Goal: Information Seeking & Learning: Learn about a topic

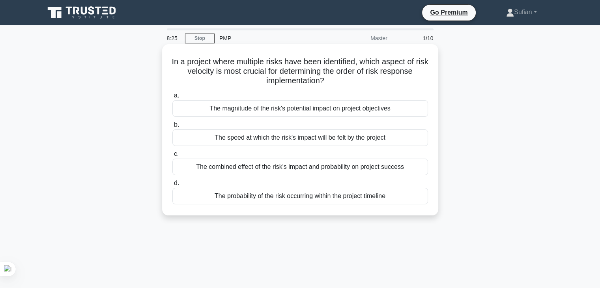
click at [314, 111] on div "The magnitude of the risk's potential impact on project objectives" at bounding box center [300, 108] width 256 height 17
click at [172, 98] on input "a. The magnitude of the risk's potential impact on project objectives" at bounding box center [172, 95] width 0 height 5
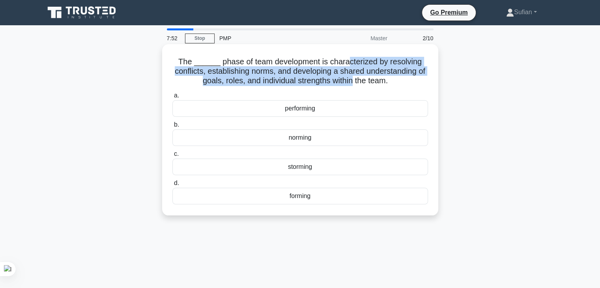
drag, startPoint x: 345, startPoint y: 59, endPoint x: 357, endPoint y: 85, distance: 28.8
click at [357, 85] on h5 "The ______ phase of team development is characterized by resolving conflicts, e…" at bounding box center [300, 71] width 257 height 29
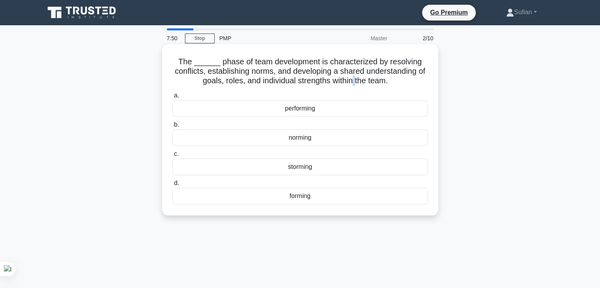
click at [357, 85] on h5 "The ______ phase of team development is characterized by resolving conflicts, e…" at bounding box center [300, 71] width 257 height 29
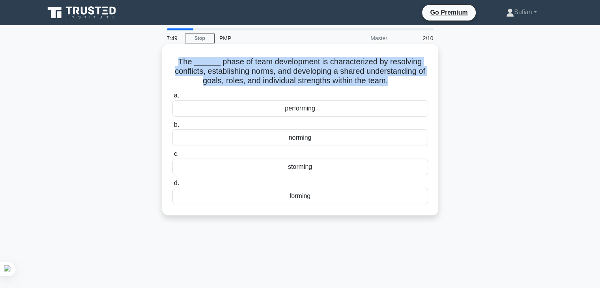
click at [357, 85] on h5 "The ______ phase of team development is characterized by resolving conflicts, e…" at bounding box center [300, 71] width 257 height 29
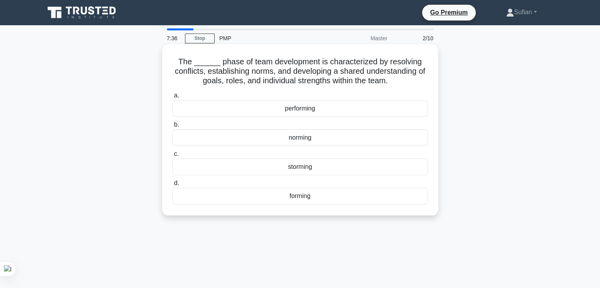
click at [315, 167] on div "storming" at bounding box center [300, 167] width 256 height 17
click at [172, 157] on input "c. storming" at bounding box center [172, 154] width 0 height 5
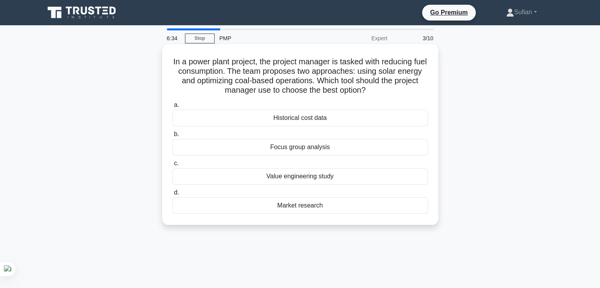
drag, startPoint x: 318, startPoint y: 174, endPoint x: 307, endPoint y: 175, distance: 10.3
click at [307, 175] on div "Value engineering study" at bounding box center [300, 176] width 256 height 17
click at [172, 166] on input "c. Value engineering study" at bounding box center [172, 163] width 0 height 5
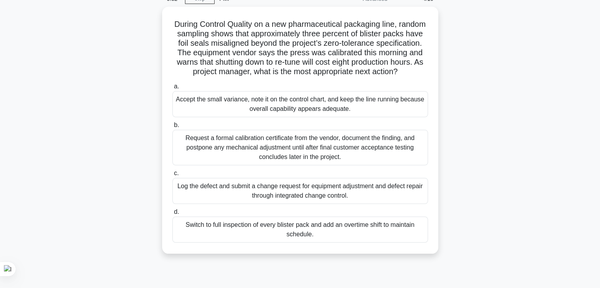
scroll to position [43, 0]
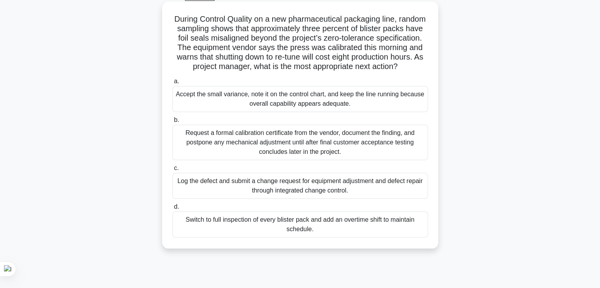
click at [323, 21] on h5 "During Control Quality on a new pharmaceutical packaging line, random sampling …" at bounding box center [300, 43] width 257 height 58
copy h5 "pharmaceutical"
click at [311, 29] on h5 "During Control Quality on a new pharmaceutical packaging line, random sampling …" at bounding box center [300, 43] width 257 height 58
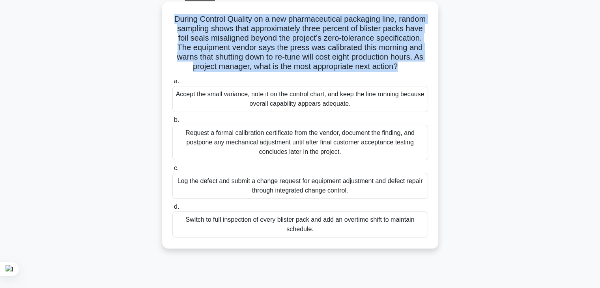
click at [311, 29] on h5 "During Control Quality on a new pharmaceutical packaging line, random sampling …" at bounding box center [300, 43] width 257 height 58
copy div "During Control Quality on a new pharmaceutical packaging line, random sampling …"
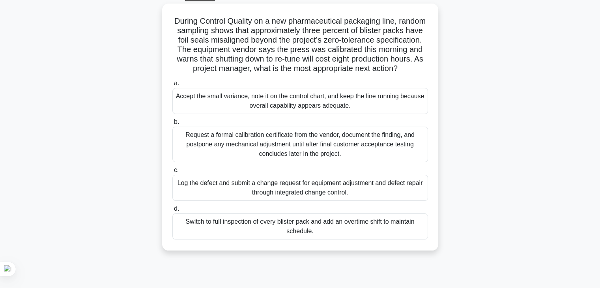
click at [518, 155] on div "During Control Quality on a new pharmaceutical packaging line, random sampling …" at bounding box center [300, 132] width 521 height 256
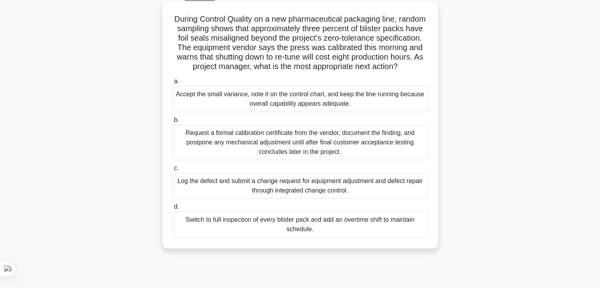
click at [328, 196] on div "Log the defect and submit a change request for equipment adjustment and defect …" at bounding box center [300, 186] width 256 height 26
click at [172, 171] on input "c. Log the defect and submit a change request for equipment adjustment and defe…" at bounding box center [172, 168] width 0 height 5
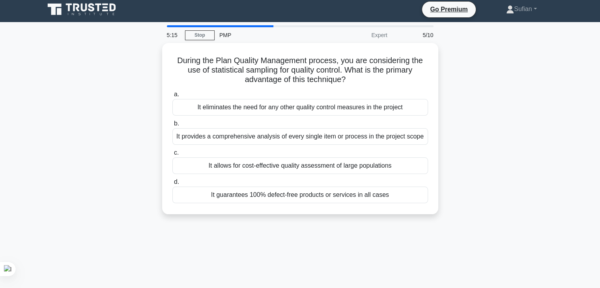
scroll to position [0, 0]
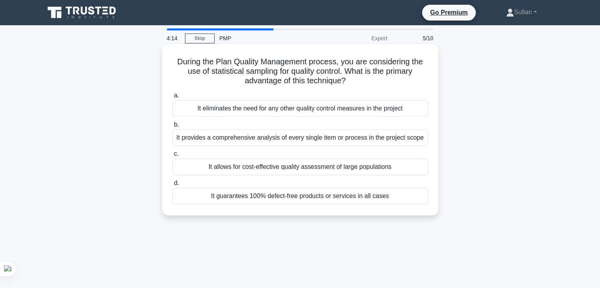
click at [342, 138] on div "It provides a comprehensive analysis of every single item or process in the pro…" at bounding box center [300, 137] width 256 height 17
click at [172, 127] on input "b. It provides a comprehensive analysis of every single item or process in the …" at bounding box center [172, 124] width 0 height 5
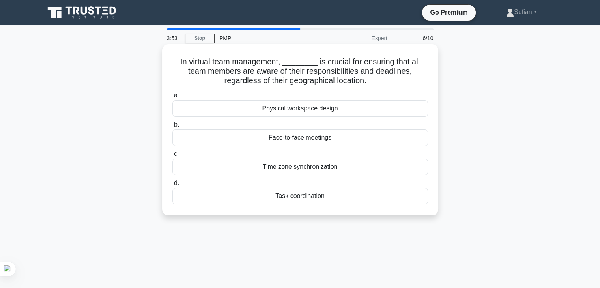
click at [316, 168] on div "Time zone synchronization" at bounding box center [300, 167] width 256 height 17
click at [172, 157] on input "c. Time zone synchronization" at bounding box center [172, 154] width 0 height 5
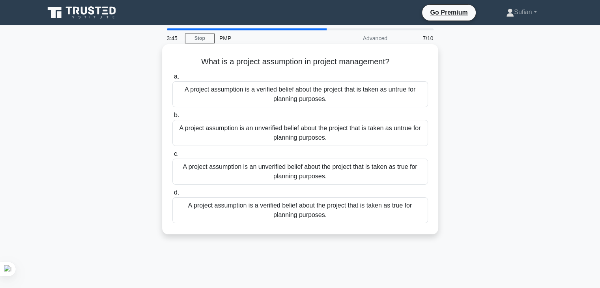
click at [300, 60] on h5 "What is a project assumption in project management? .spinner_0XTQ{transform-ori…" at bounding box center [300, 62] width 257 height 10
click at [297, 139] on div "A project assumption is an unverified belief about the project that is taken as…" at bounding box center [300, 133] width 256 height 26
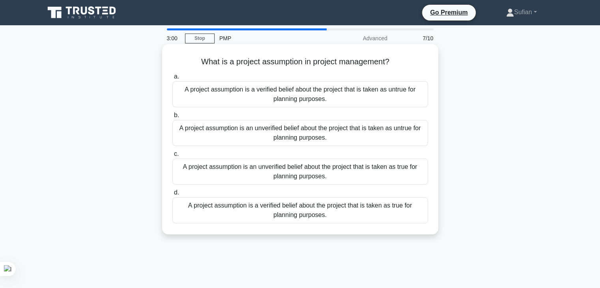
click at [172, 118] on input "b. A project assumption is an unverified belief about the project that is taken…" at bounding box center [172, 115] width 0 height 5
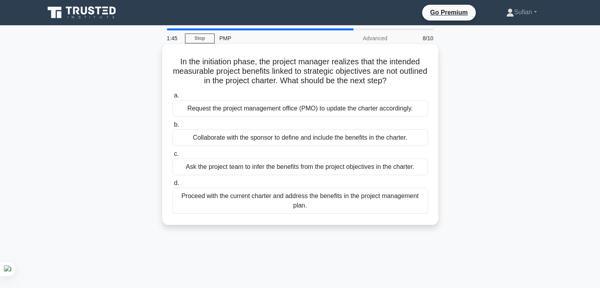
click at [284, 140] on div "Collaborate with the sponsor to define and include the benefits in the charter." at bounding box center [300, 137] width 256 height 17
click at [172, 127] on input "b. Collaborate with the sponsor to define and include the benefits in the chart…" at bounding box center [172, 124] width 0 height 5
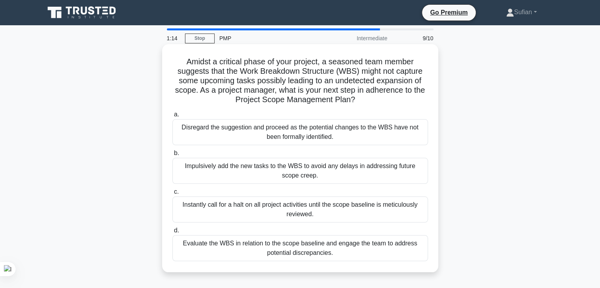
click at [297, 247] on div "Evaluate the WBS in relation to the scope baseline and engage the team to addre…" at bounding box center [300, 248] width 256 height 26
click at [172, 233] on input "d. Evaluate the WBS in relation to the scope baseline and engage the team to ad…" at bounding box center [172, 230] width 0 height 5
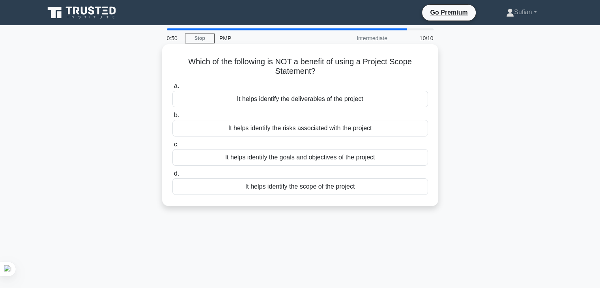
click at [352, 131] on div "It helps identify the risks associated with the project" at bounding box center [300, 128] width 256 height 17
click at [172, 118] on input "b. It helps identify the risks associated with the project" at bounding box center [172, 115] width 0 height 5
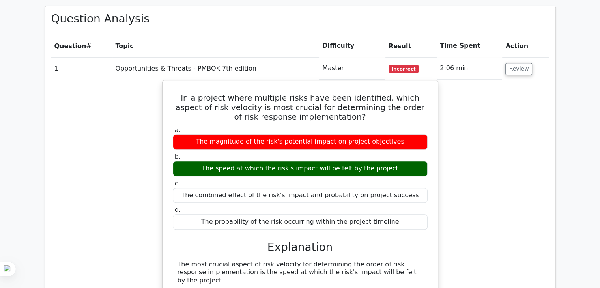
scroll to position [635, 0]
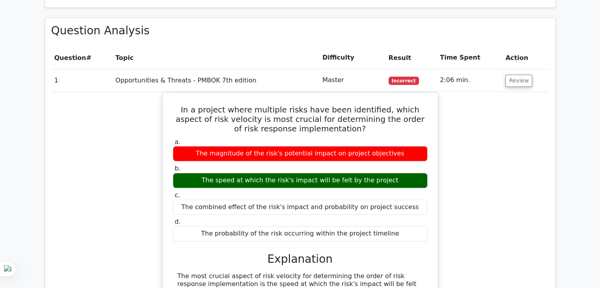
drag, startPoint x: 606, startPoint y: 43, endPoint x: 603, endPoint y: 147, distance: 104.2
click at [600, 147] on html "Go Premium Sufian" at bounding box center [300, 243] width 600 height 1757
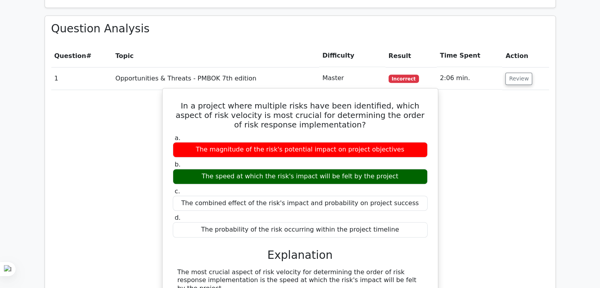
click at [308, 101] on h5 "In a project where multiple risks have been identified, which aspect of risk ve…" at bounding box center [300, 115] width 256 height 28
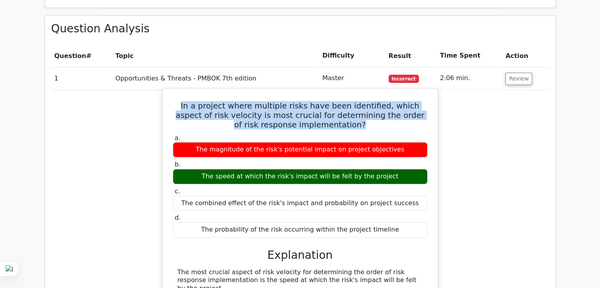
click at [308, 101] on h5 "In a project where multiple risks have been identified, which aspect of risk ve…" at bounding box center [300, 115] width 256 height 28
copy div "In a project where multiple risks have been identified, which aspect of risk ve…"
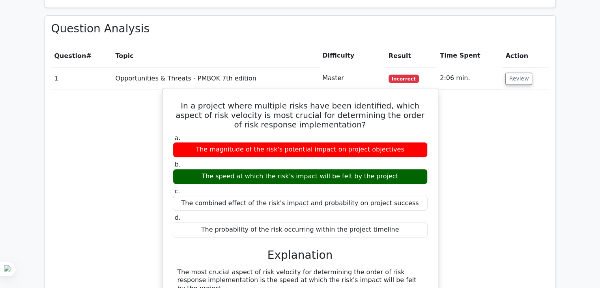
click at [234, 169] on div "The speed at which the risk's impact will be felt by the project" at bounding box center [300, 176] width 255 height 15
copy div "The speed at which the risk's impact will be felt by the project"
click at [220, 169] on div "The speed at which the risk's impact will be felt by the project" at bounding box center [300, 176] width 255 height 15
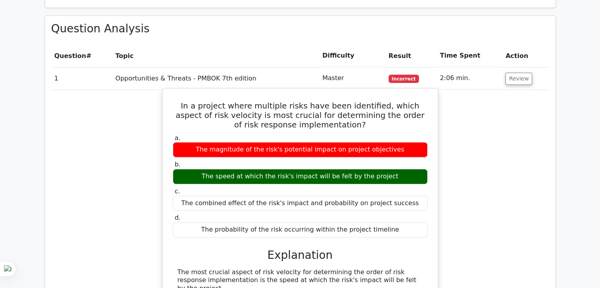
click at [220, 169] on div "The speed at which the risk's impact will be felt by the project" at bounding box center [300, 176] width 255 height 15
click at [246, 142] on div "The magnitude of the risk's potential impact on project objectives" at bounding box center [300, 149] width 255 height 15
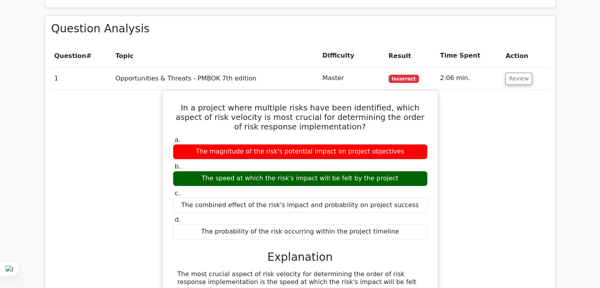
copy div "The magnitude of the risk's potential impact on project objectives"
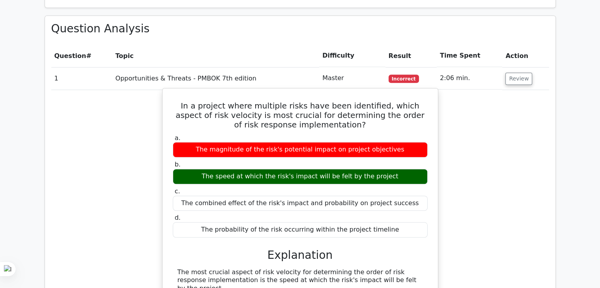
click at [241, 196] on div "The combined effect of the risk's impact and probability on project success" at bounding box center [300, 203] width 255 height 15
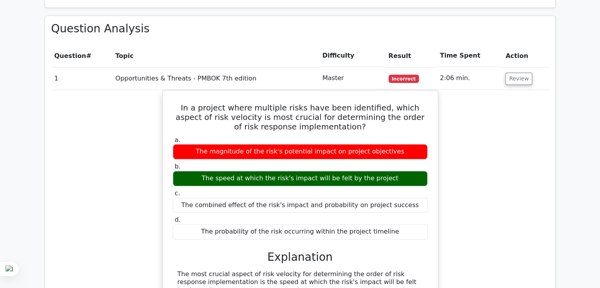
copy div "The combined effect of the risk's impact and probability on project success"
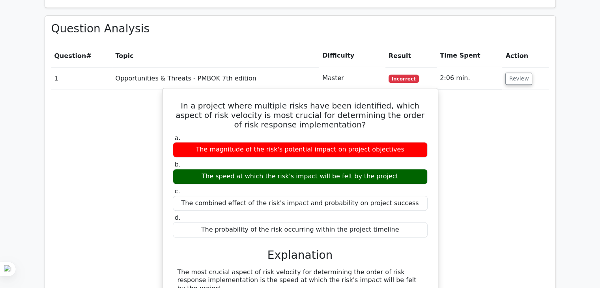
click at [252, 222] on div "The probability of the risk occurring within the project timeline" at bounding box center [300, 229] width 255 height 15
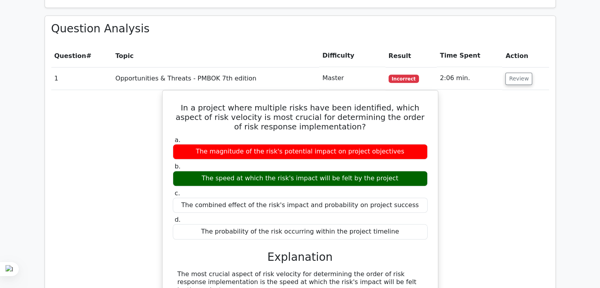
copy div "The probability of the risk occurring within the project timeline"
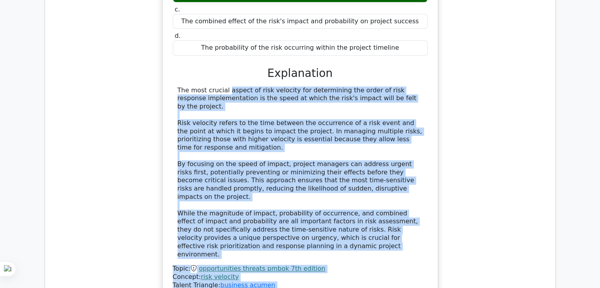
scroll to position [854, 0]
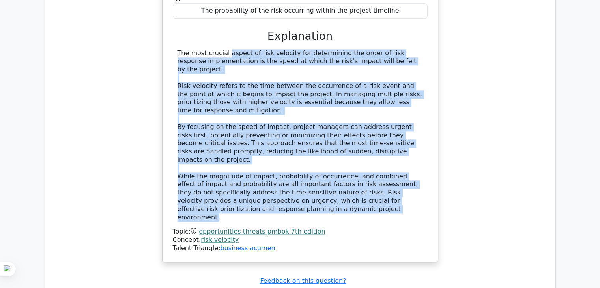
drag, startPoint x: 173, startPoint y: 235, endPoint x: 323, endPoint y: 155, distance: 170.0
click at [323, 155] on div "a. The magnitude of the risk's potential impact on project objectives b. The sp…" at bounding box center [300, 83] width 256 height 339
copy div "The most crucial aspect of risk velocity for determining the order of risk resp…"
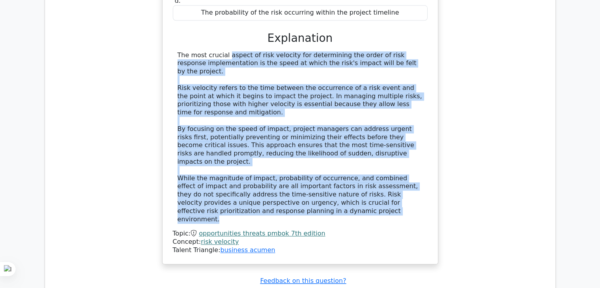
click at [510, 98] on div "In a project where multiple risks have been identified, which aspect of risk ve…" at bounding box center [300, 72] width 498 height 403
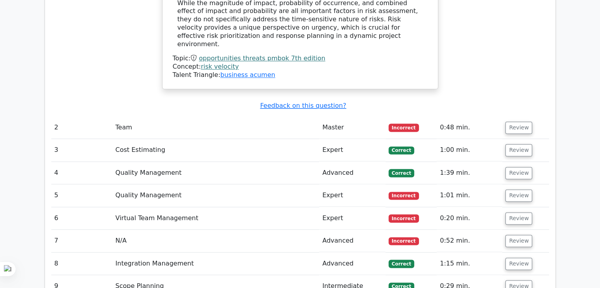
scroll to position [1044, 0]
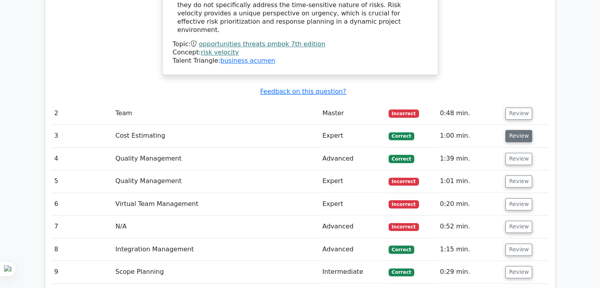
click at [516, 130] on button "Review" at bounding box center [518, 136] width 27 height 12
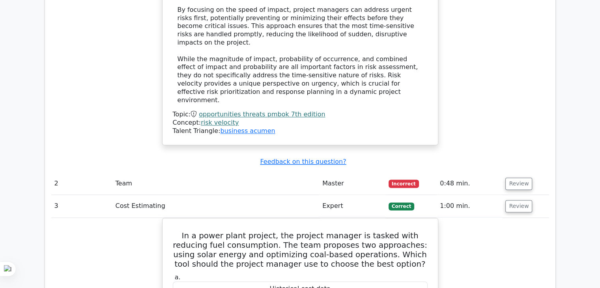
scroll to position [992, 0]
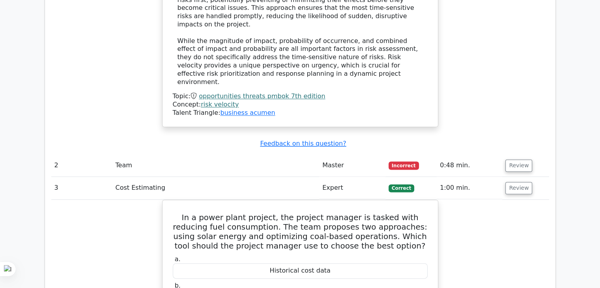
click at [513, 177] on td "Review" at bounding box center [525, 188] width 47 height 22
click at [517, 182] on button "Review" at bounding box center [518, 188] width 27 height 12
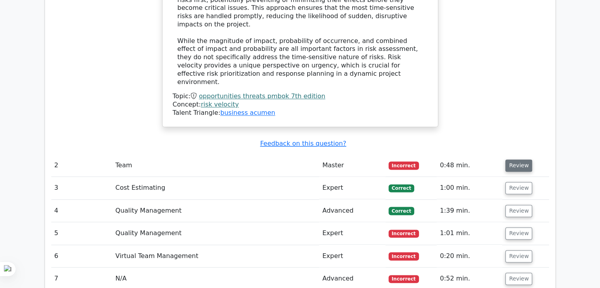
click at [516, 159] on button "Review" at bounding box center [518, 165] width 27 height 12
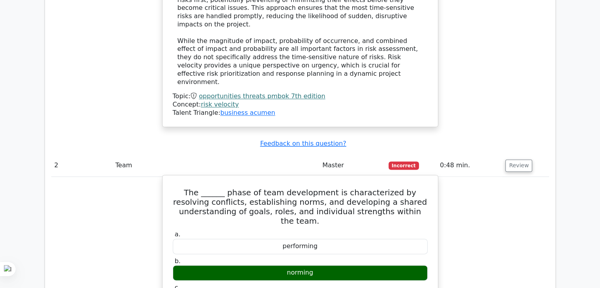
click at [304, 188] on h5 "The ______ phase of team development is characterized by resolving conflicts, e…" at bounding box center [300, 207] width 256 height 38
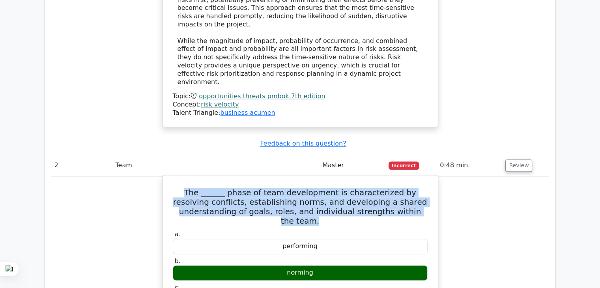
click at [304, 188] on h5 "The ______ phase of team development is characterized by resolving conflicts, e…" at bounding box center [300, 207] width 256 height 38
copy div "The ______ phase of team development is characterized by resolving conflicts, e…"
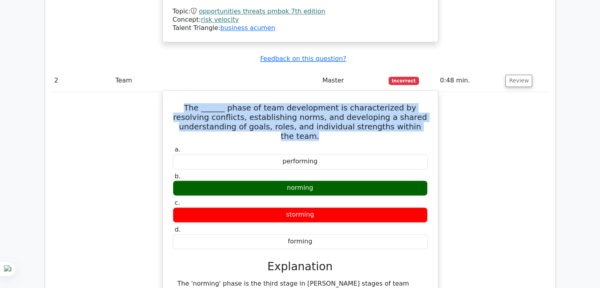
scroll to position [1086, 0]
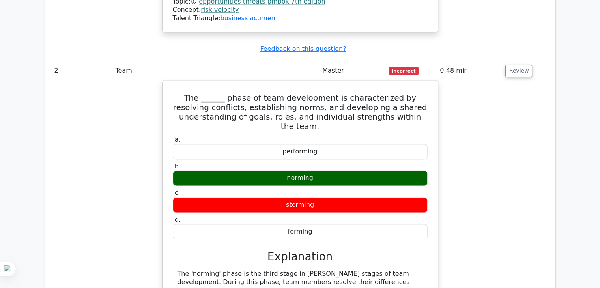
click at [296, 170] on div "norming" at bounding box center [300, 177] width 255 height 15
copy div "norming"
drag, startPoint x: 175, startPoint y: 199, endPoint x: 410, endPoint y: 259, distance: 242.6
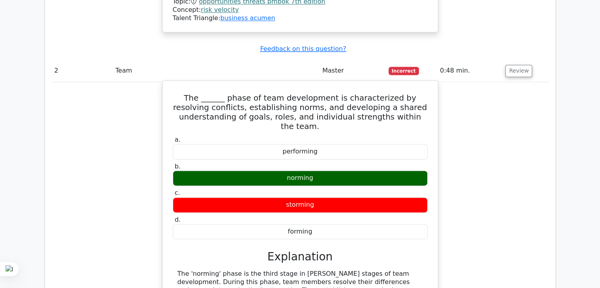
copy div "The 'norming' phase is the third stage in Tuckman's stages of team development.…"
click at [295, 144] on div "performing" at bounding box center [300, 151] width 255 height 15
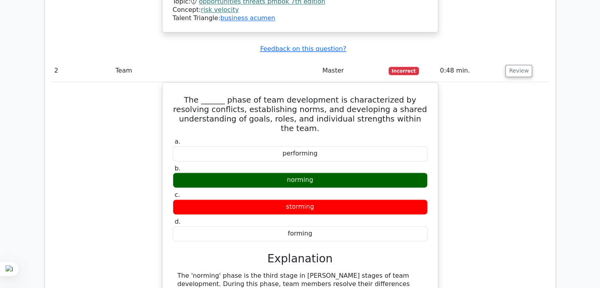
copy div "performing"
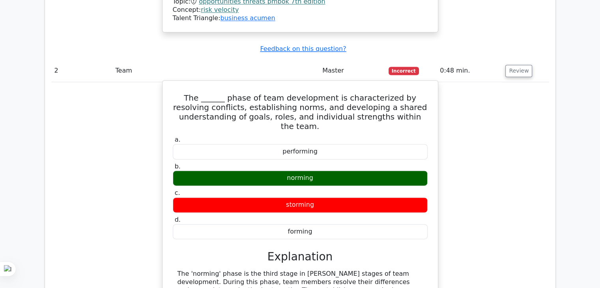
click at [303, 170] on div "norming" at bounding box center [300, 177] width 255 height 15
click at [294, 224] on div "forming" at bounding box center [300, 231] width 255 height 15
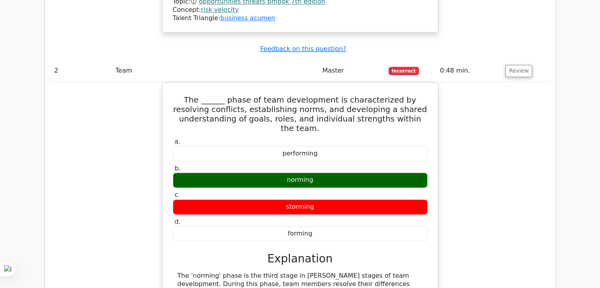
click at [462, 161] on div "The ______ phase of team development is characterized by resolving conflicts, e…" at bounding box center [300, 239] width 498 height 314
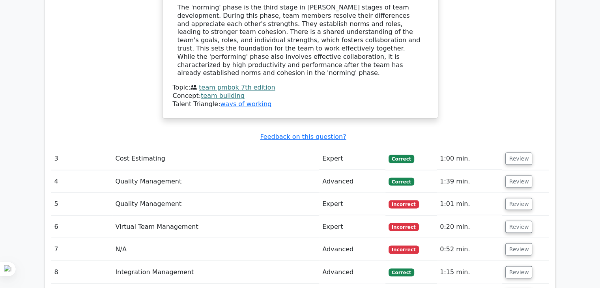
scroll to position [1355, 0]
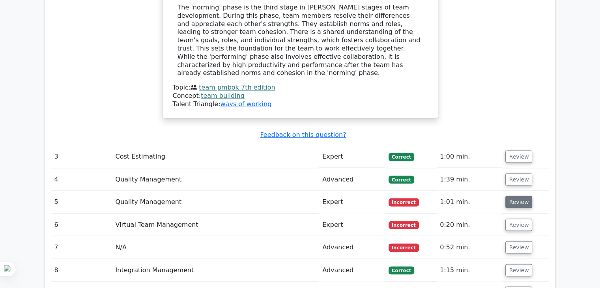
click at [520, 196] on button "Review" at bounding box center [518, 202] width 27 height 12
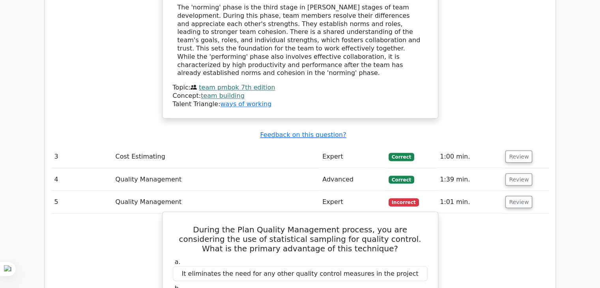
click at [296, 225] on h5 "During the Plan Quality Management process, you are considering the use of stat…" at bounding box center [300, 239] width 256 height 28
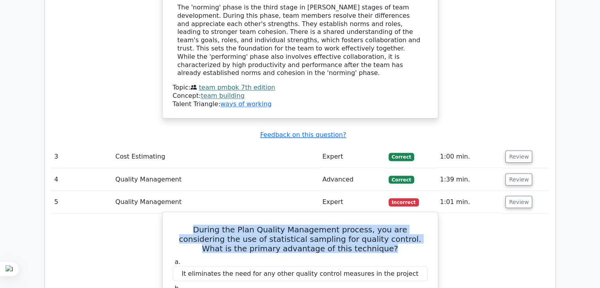
click at [296, 225] on h5 "During the Plan Quality Management process, you are considering the use of stat…" at bounding box center [300, 239] width 256 height 28
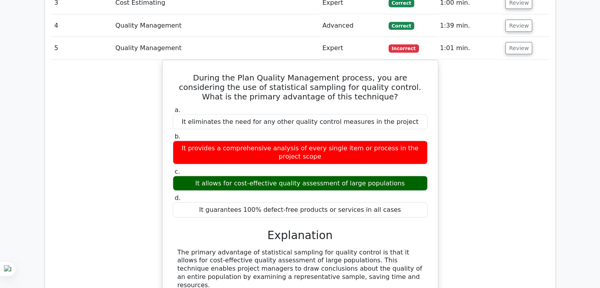
scroll to position [1513, 0]
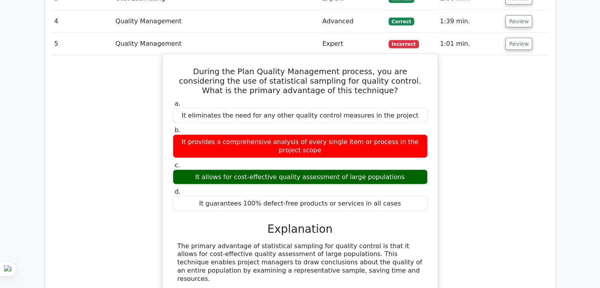
click at [241, 108] on div "It eliminates the need for any other quality control measures in the project" at bounding box center [300, 115] width 255 height 15
click at [251, 108] on div "It eliminates the need for any other quality control measures in the project" at bounding box center [300, 115] width 255 height 15
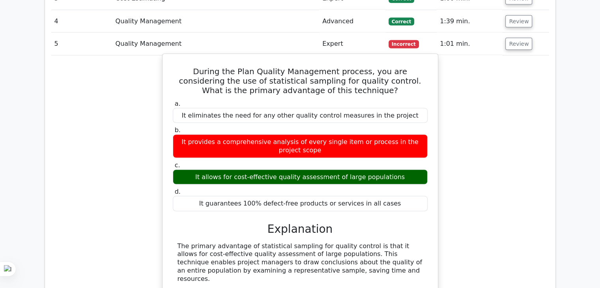
click at [224, 135] on div "It provides a comprehensive analysis of every single item or process in the pro…" at bounding box center [300, 147] width 255 height 24
click at [272, 196] on div "It guarantees 100% defect-free products or services in all cases" at bounding box center [300, 203] width 255 height 15
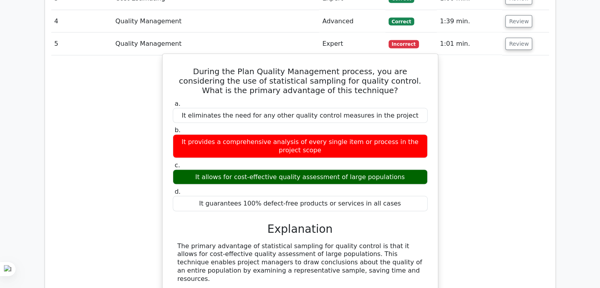
click at [272, 196] on div "It guarantees 100% defect-free products or services in all cases" at bounding box center [300, 203] width 255 height 15
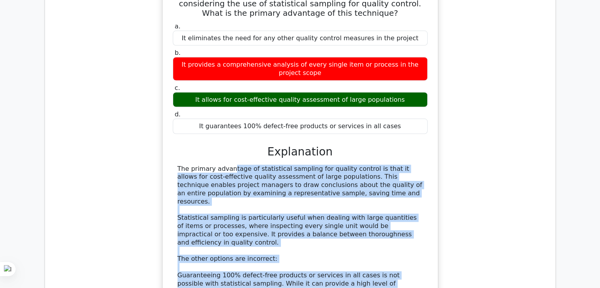
scroll to position [1633, 0]
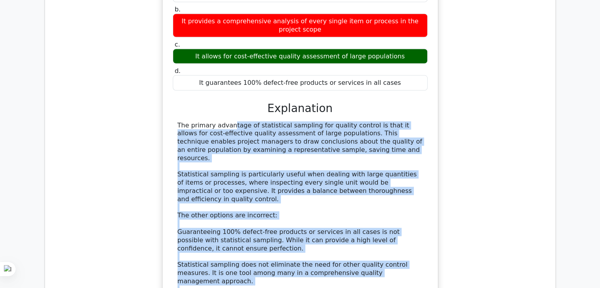
drag, startPoint x: 175, startPoint y: 160, endPoint x: 348, endPoint y: 207, distance: 179.2
click at [348, 207] on div "The primary advantage of statistical sampling for quality control is that it al…" at bounding box center [300, 220] width 255 height 197
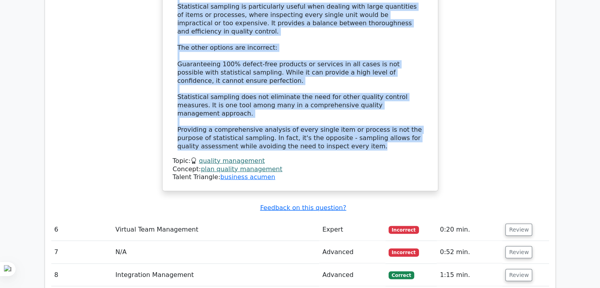
scroll to position [1794, 0]
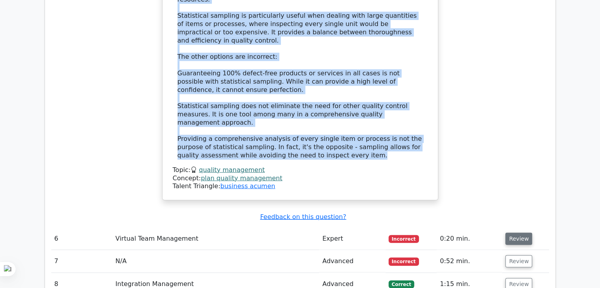
click at [514, 233] on button "Review" at bounding box center [518, 239] width 27 height 12
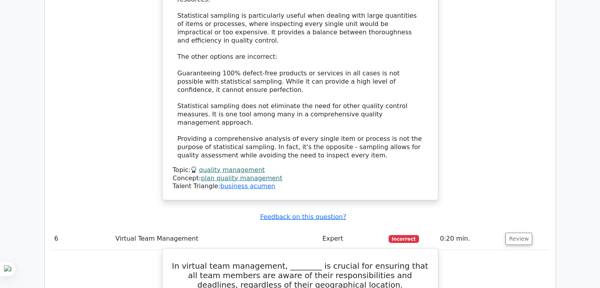
click at [219, 261] on h5 "In virtual team management, ________ is crucial for ensuring that all team memb…" at bounding box center [300, 275] width 256 height 28
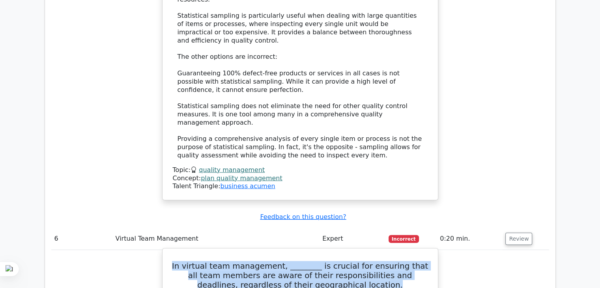
click at [219, 261] on h5 "In virtual team management, ________ is crucial for ensuring that all team memb…" at bounding box center [300, 275] width 256 height 28
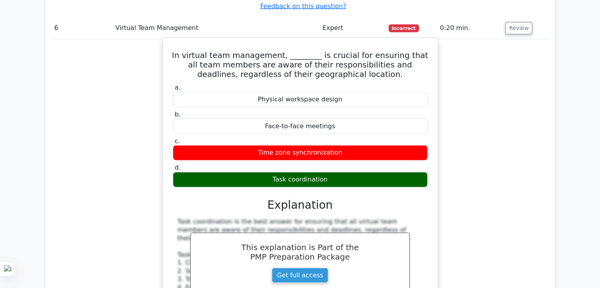
scroll to position [2015, 0]
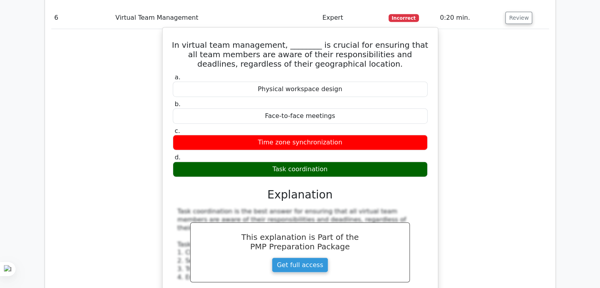
click at [327, 154] on label "d. Task coordination" at bounding box center [300, 166] width 255 height 24
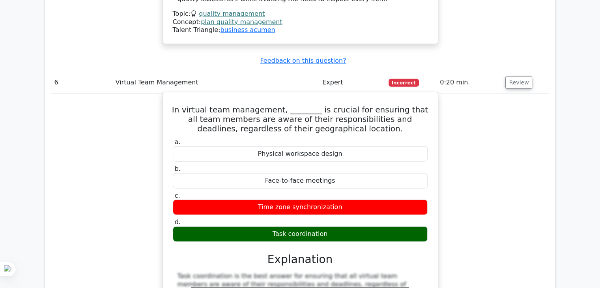
scroll to position [1936, 0]
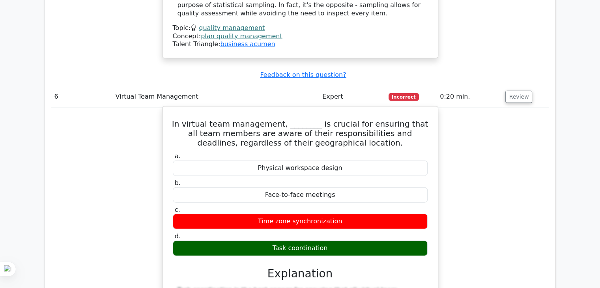
click at [290, 161] on div "Physical workspace design" at bounding box center [300, 168] width 255 height 15
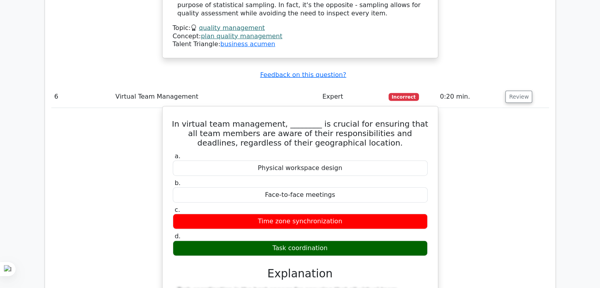
click at [291, 187] on div "Face-to-face meetings" at bounding box center [300, 194] width 255 height 15
click at [295, 214] on div "Time zone synchronization" at bounding box center [300, 221] width 255 height 15
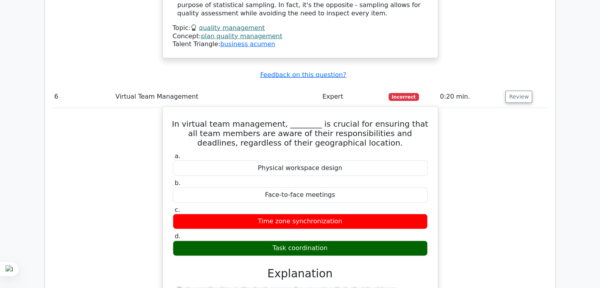
click at [295, 214] on div "Time zone synchronization" at bounding box center [300, 221] width 255 height 15
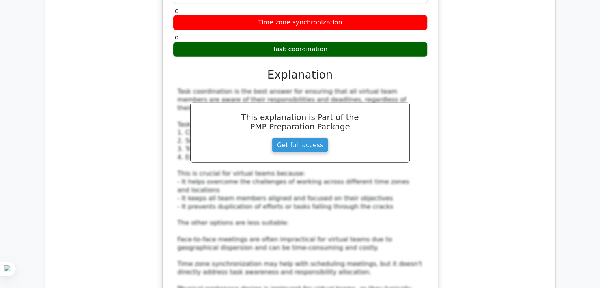
scroll to position [2220, 0]
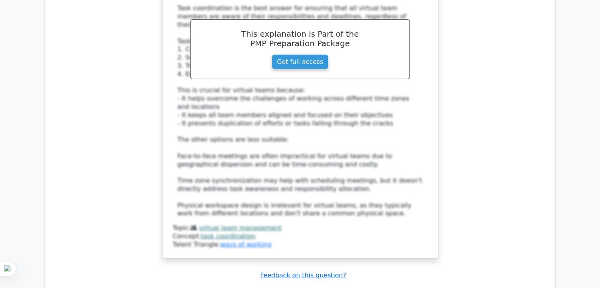
click at [489, 111] on div "In virtual team management, ________ is crucial for ensuring that all team memb…" at bounding box center [300, 46] width 498 height 444
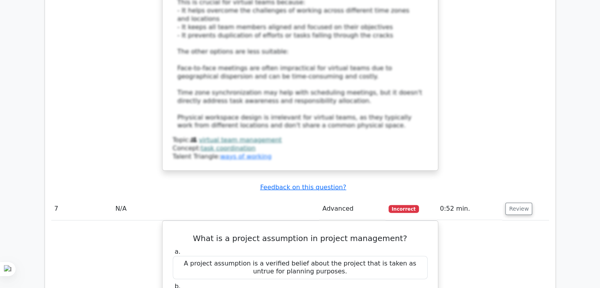
scroll to position [2315, 0]
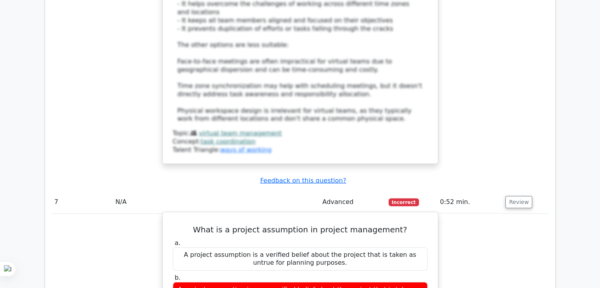
click at [277, 225] on h5 "What is a project assumption in project management?" at bounding box center [300, 229] width 256 height 9
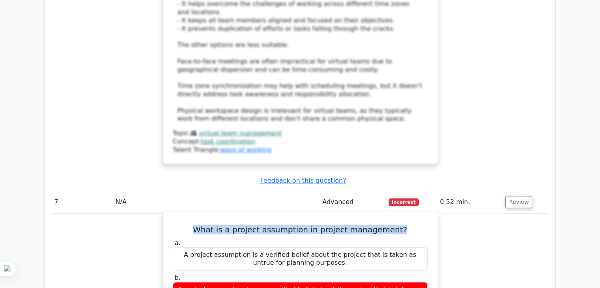
click at [277, 225] on h5 "What is a project assumption in project management?" at bounding box center [300, 229] width 256 height 9
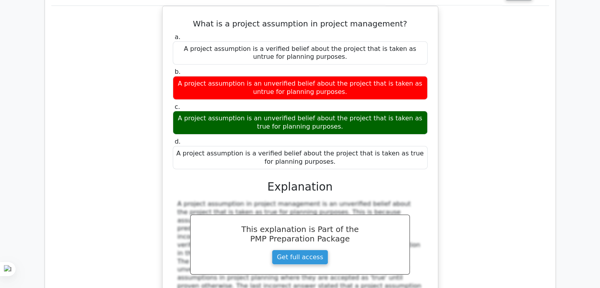
scroll to position [2524, 0]
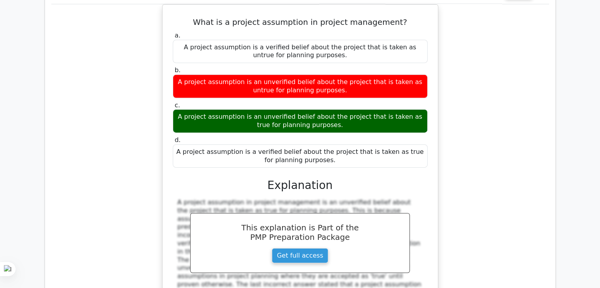
click at [466, 54] on div "What is a project assumption in project management? a. A project assumption is …" at bounding box center [300, 166] width 498 height 324
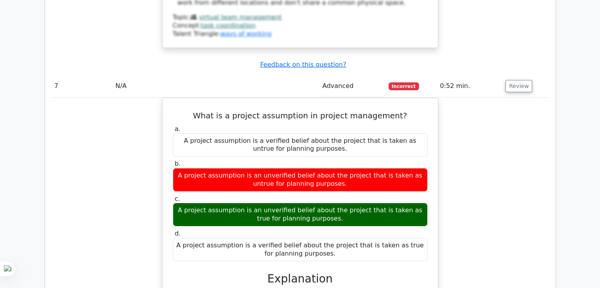
scroll to position [2366, 0]
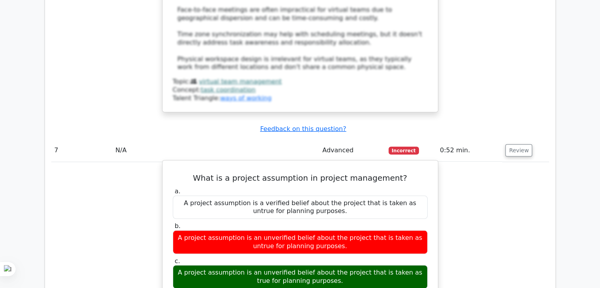
click at [322, 196] on div "A project assumption is a verified belief about the project that is taken as un…" at bounding box center [300, 208] width 255 height 24
click at [226, 230] on div "A project assumption is an unverified belief about the project that is taken as…" at bounding box center [300, 242] width 255 height 24
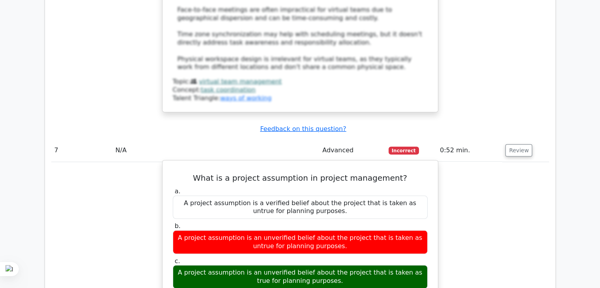
click at [226, 230] on div "A project assumption is an unverified belief about the project that is taken as…" at bounding box center [300, 242] width 255 height 24
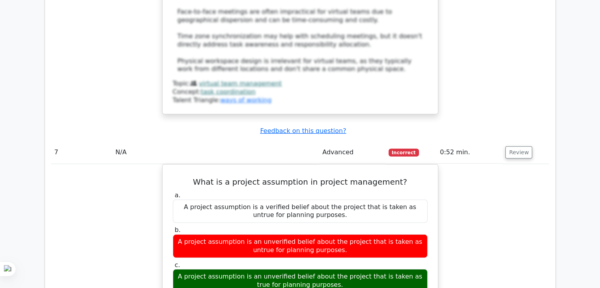
scroll to position [2619, 0]
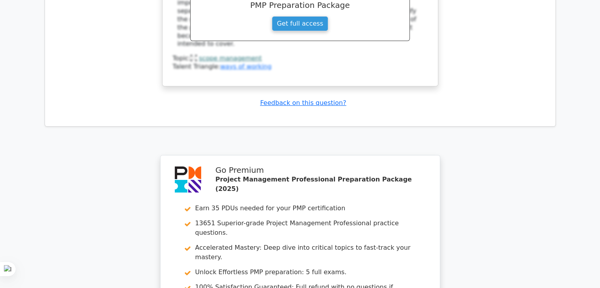
scroll to position [3153, 0]
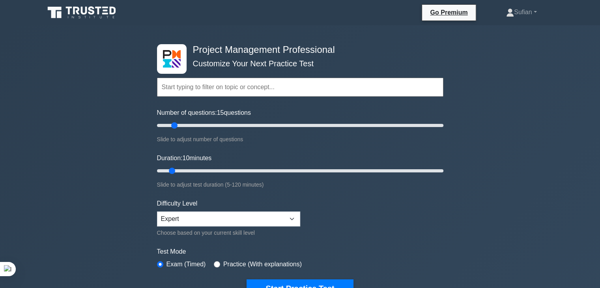
type input "10"
drag, startPoint x: 168, startPoint y: 125, endPoint x: 167, endPoint y: 130, distance: 4.8
click at [167, 130] on input "Number of questions: 10 questions" at bounding box center [300, 125] width 286 height 9
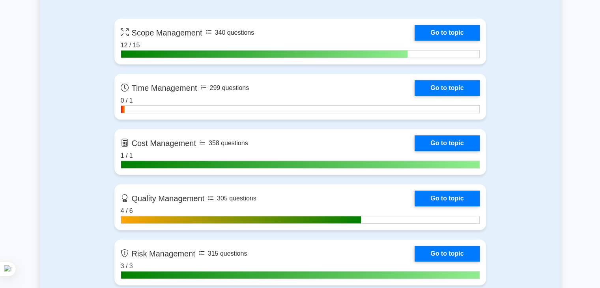
scroll to position [544, 0]
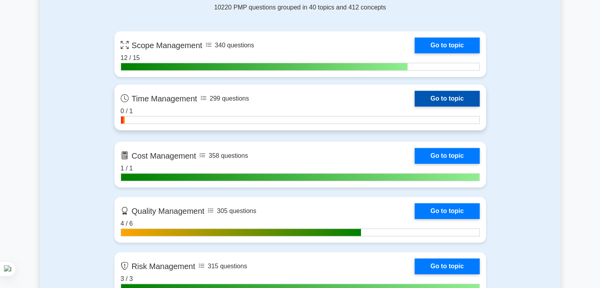
click at [466, 96] on link "Go to topic" at bounding box center [447, 99] width 65 height 16
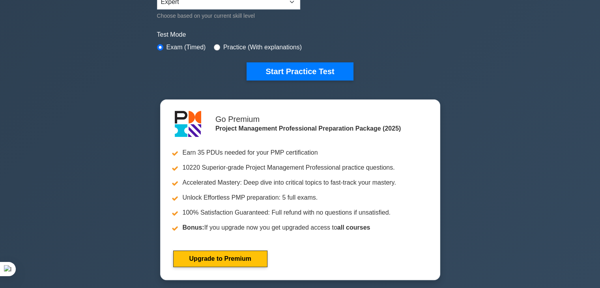
scroll to position [208, 0]
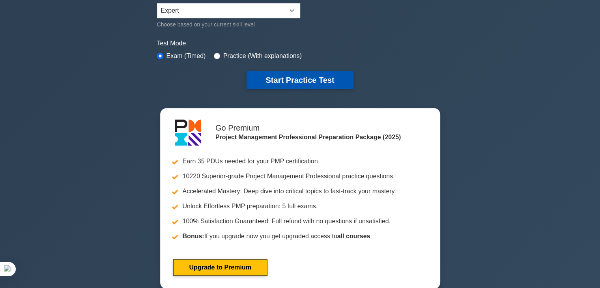
click at [301, 76] on button "Start Practice Test" at bounding box center [300, 80] width 107 height 18
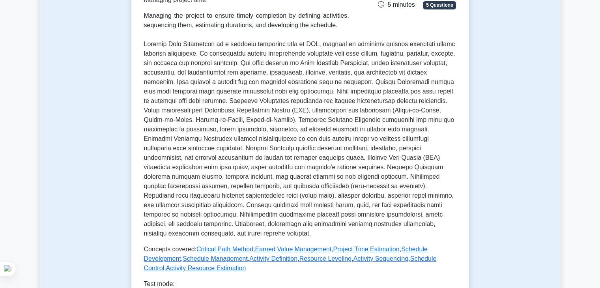
scroll to position [132, 0]
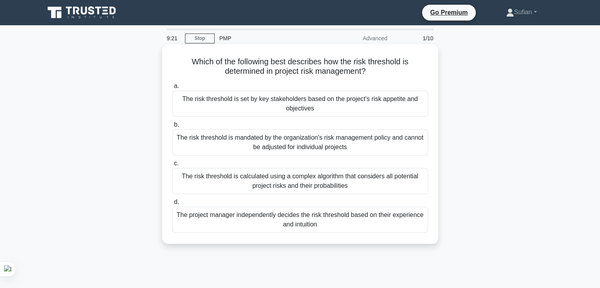
click at [329, 101] on div "The risk threshold is set by key stakeholders based on the project's risk appet…" at bounding box center [300, 104] width 256 height 26
click at [172, 89] on input "a. The risk threshold is set by key stakeholders based on the project's risk ap…" at bounding box center [172, 86] width 0 height 5
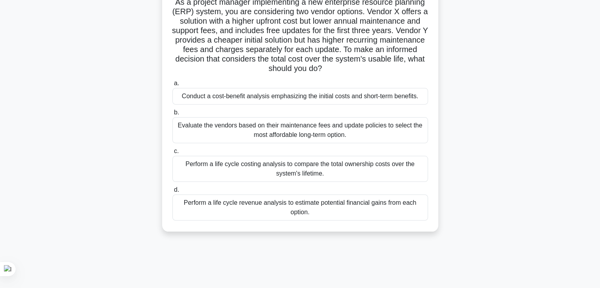
scroll to position [62, 0]
click at [331, 165] on div "Perform a life cycle costing analysis to compare the total ownership costs over…" at bounding box center [300, 169] width 256 height 26
click at [172, 154] on input "c. Perform a life cycle costing analysis to compare the total ownership costs o…" at bounding box center [172, 151] width 0 height 5
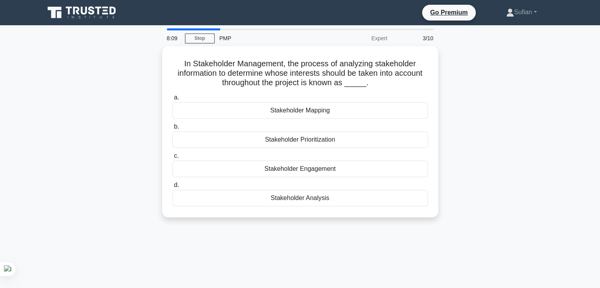
scroll to position [0, 0]
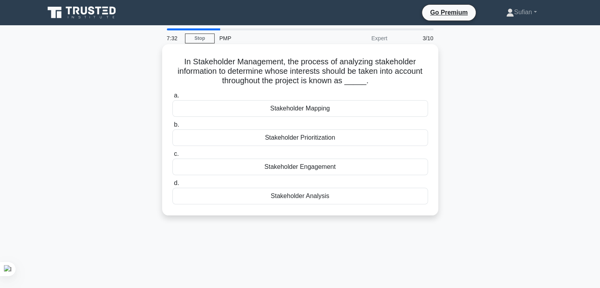
click at [332, 166] on div "Stakeholder Engagement" at bounding box center [300, 167] width 256 height 17
click at [172, 157] on input "c. Stakeholder Engagement" at bounding box center [172, 154] width 0 height 5
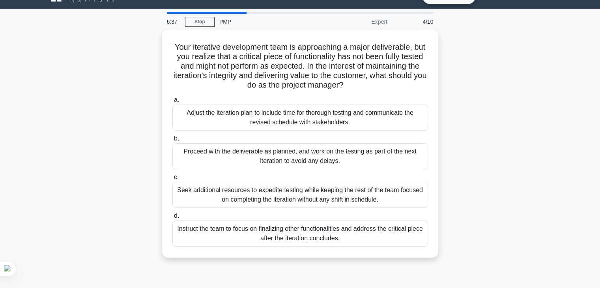
scroll to position [16, 0]
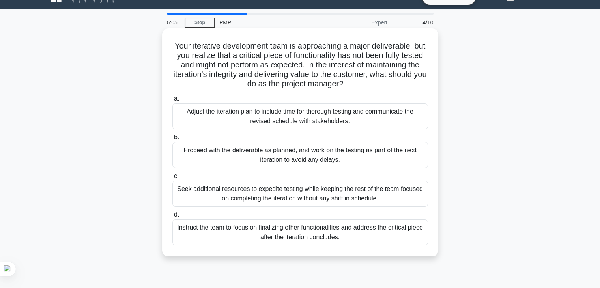
click at [339, 114] on div "Adjust the iteration plan to include time for thorough testing and communicate …" at bounding box center [300, 116] width 256 height 26
click at [172, 101] on input "a. Adjust the iteration plan to include time for thorough testing and communica…" at bounding box center [172, 98] width 0 height 5
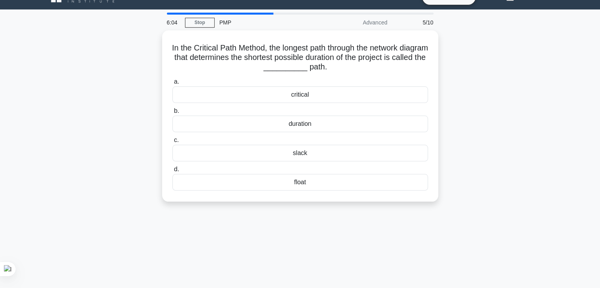
scroll to position [0, 0]
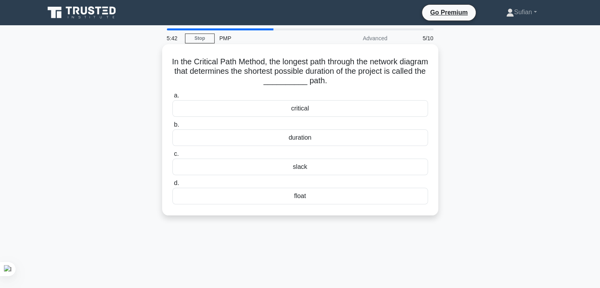
drag, startPoint x: 350, startPoint y: 60, endPoint x: 340, endPoint y: 86, distance: 28.9
click at [340, 86] on h5 "In the Critical Path Method, the longest path through the network diagram that …" at bounding box center [300, 71] width 257 height 29
click at [299, 109] on div "critical" at bounding box center [300, 108] width 256 height 17
click at [172, 98] on input "a. critical" at bounding box center [172, 95] width 0 height 5
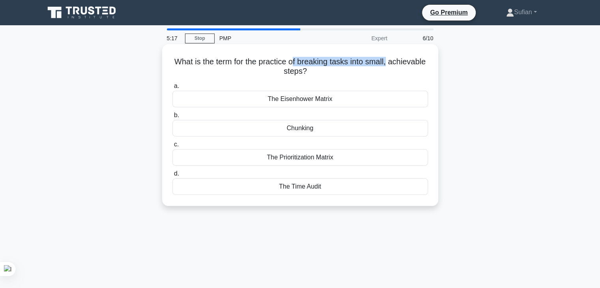
drag, startPoint x: 313, startPoint y: 60, endPoint x: 410, endPoint y: 60, distance: 97.5
click at [410, 60] on h5 "What is the term for the practice of breaking tasks into small, achievable step…" at bounding box center [300, 67] width 257 height 20
click at [308, 132] on div "Chunking" at bounding box center [300, 128] width 256 height 17
click at [172, 118] on input "b. Chunking" at bounding box center [172, 115] width 0 height 5
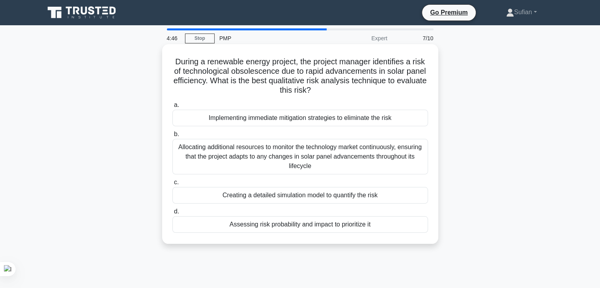
click at [261, 79] on h5 "During a renewable energy project, the project manager identifies a risk of tec…" at bounding box center [300, 76] width 257 height 39
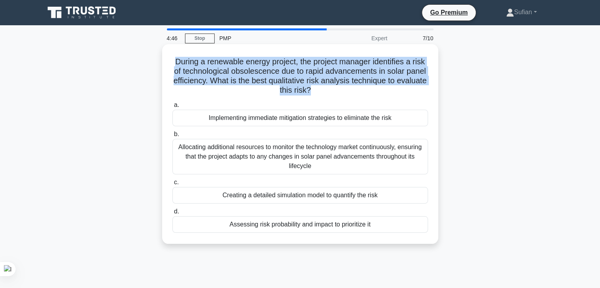
click at [261, 79] on h5 "During a renewable energy project, the project manager identifies a risk of tec…" at bounding box center [300, 76] width 257 height 39
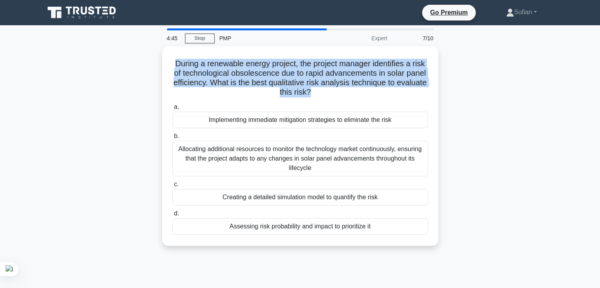
copy div "During a renewable energy project, the project manager identifies a risk of tec…"
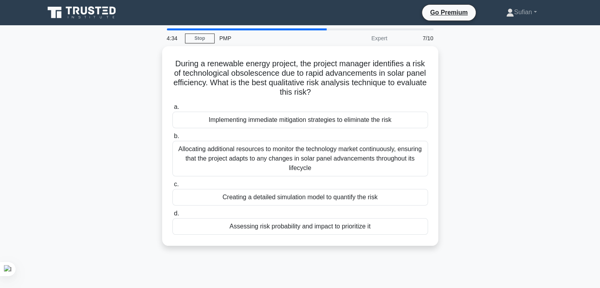
click at [483, 112] on div "During a renewable energy project, the project manager identifies a risk of tec…" at bounding box center [300, 150] width 521 height 209
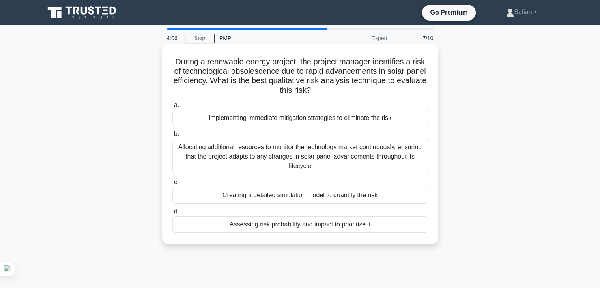
click at [336, 149] on div "Allocating additional resources to monitor the technology market continuously, …" at bounding box center [300, 157] width 256 height 36
click at [172, 137] on input "b. Allocating additional resources to monitor the technology market continuousl…" at bounding box center [172, 134] width 0 height 5
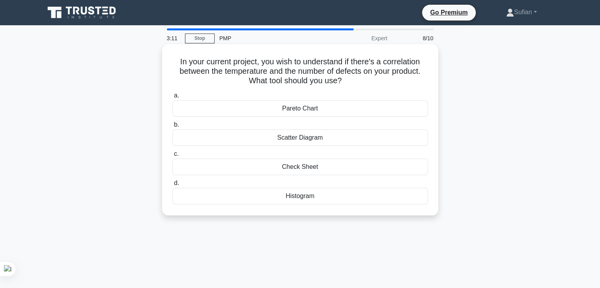
click at [314, 109] on div "Pareto Chart" at bounding box center [300, 108] width 256 height 17
click at [172, 98] on input "a. Pareto Chart" at bounding box center [172, 95] width 0 height 5
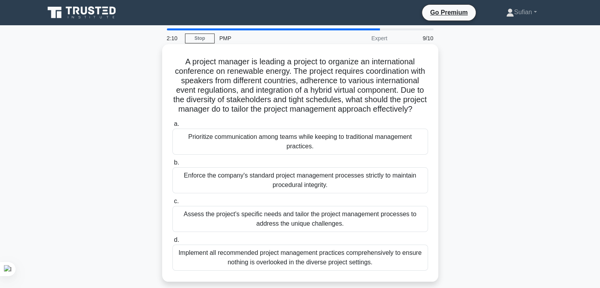
click at [314, 228] on div "Assess the project's specific needs and tailor the project management processes…" at bounding box center [300, 219] width 256 height 26
click at [172, 204] on input "c. Assess the project's specific needs and tailor the project management proces…" at bounding box center [172, 201] width 0 height 5
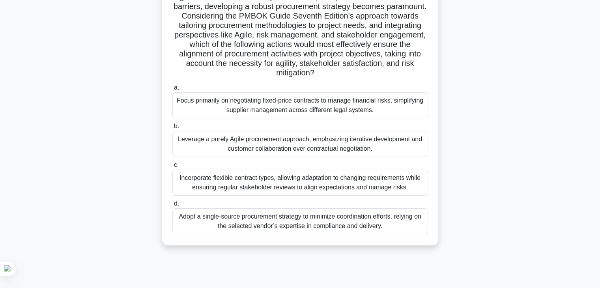
scroll to position [128, 0]
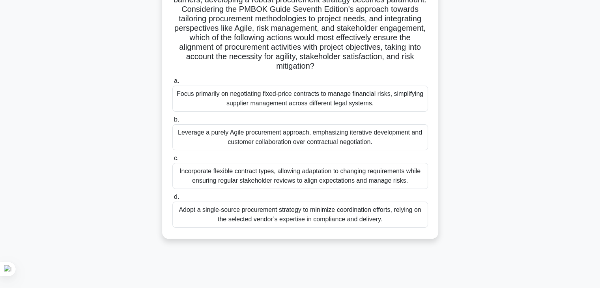
click at [295, 135] on div "Leverage a purely Agile procurement approach, emphasizing iterative development…" at bounding box center [300, 137] width 256 height 26
click at [172, 122] on input "b. Leverage a purely Agile procurement approach, emphasizing iterative developm…" at bounding box center [172, 119] width 0 height 5
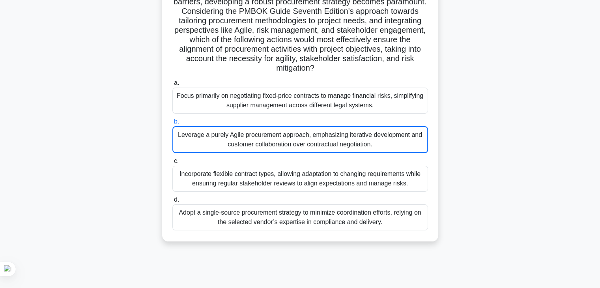
scroll to position [0, 0]
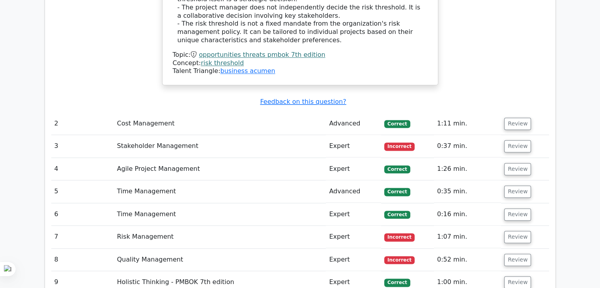
scroll to position [1042, 0]
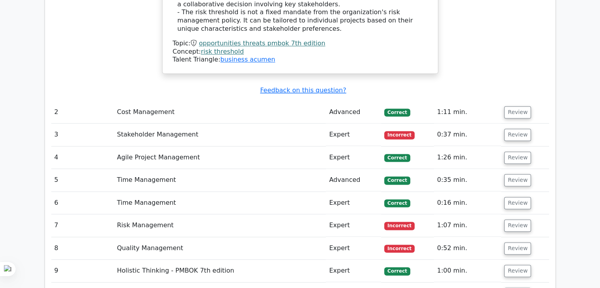
drag, startPoint x: 606, startPoint y: 109, endPoint x: 589, endPoint y: 210, distance: 102.0
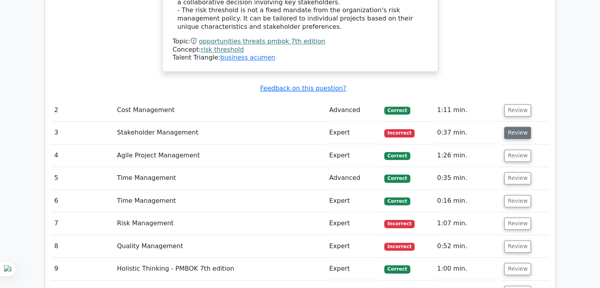
click at [513, 127] on button "Review" at bounding box center [517, 133] width 27 height 12
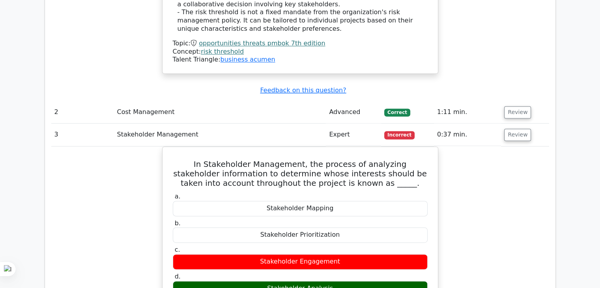
click at [558, 92] on div "Question Analysis Question # Topic Difficulty Result Time Spent Action 1 Opport…" at bounding box center [300, 182] width 521 height 1100
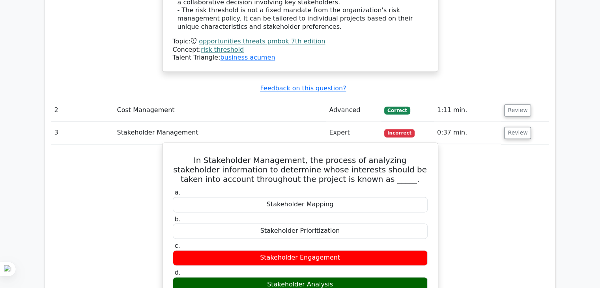
click at [273, 155] on h5 "In Stakeholder Management, the process of analyzing stakeholder information to …" at bounding box center [300, 169] width 256 height 28
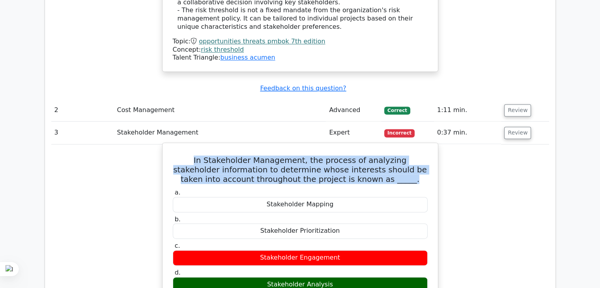
click at [273, 155] on h5 "In Stakeholder Management, the process of analyzing stakeholder information to …" at bounding box center [300, 169] width 256 height 28
copy div "In Stakeholder Management, the process of analyzing stakeholder information to …"
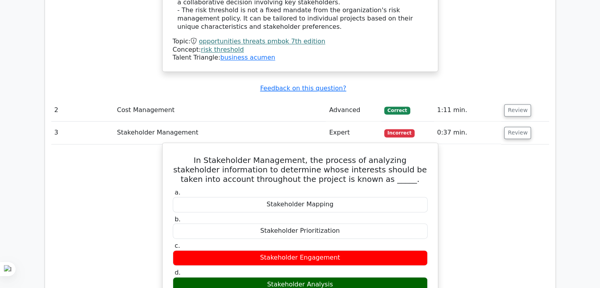
click at [290, 277] on div "Stakeholder Analysis" at bounding box center [300, 284] width 255 height 15
copy div "Stakeholder Analysis"
click at [279, 197] on div "Stakeholder Mapping" at bounding box center [300, 204] width 255 height 15
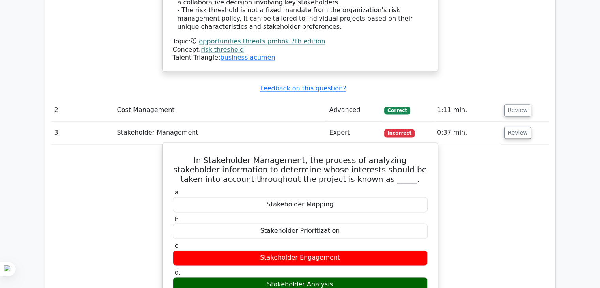
click at [279, 197] on div "Stakeholder Mapping" at bounding box center [300, 204] width 255 height 15
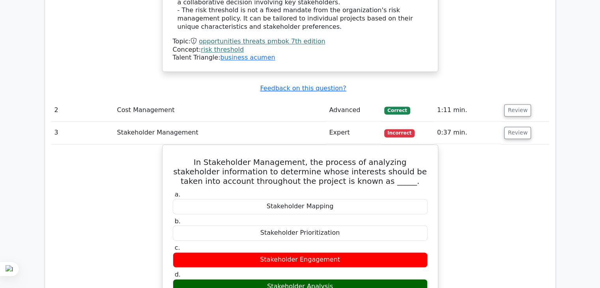
copy div "Stakeholder Mapping"
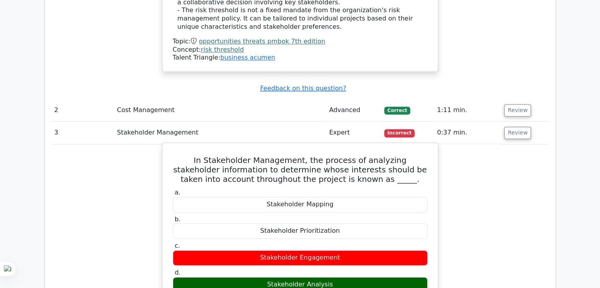
click at [271, 223] on div "Stakeholder Prioritization" at bounding box center [300, 230] width 255 height 15
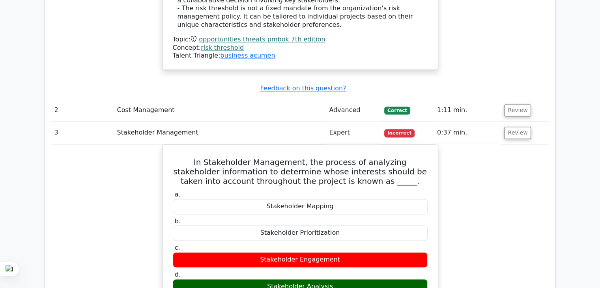
copy div "Stakeholder Prioritization"
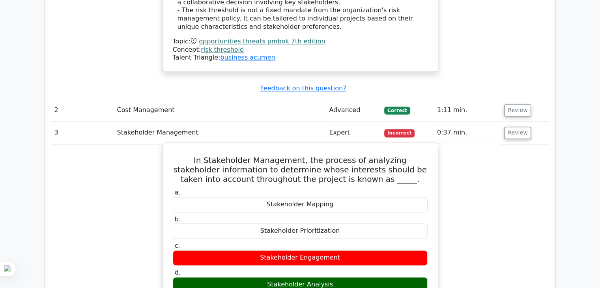
click at [304, 250] on div "Stakeholder Engagement" at bounding box center [300, 257] width 255 height 15
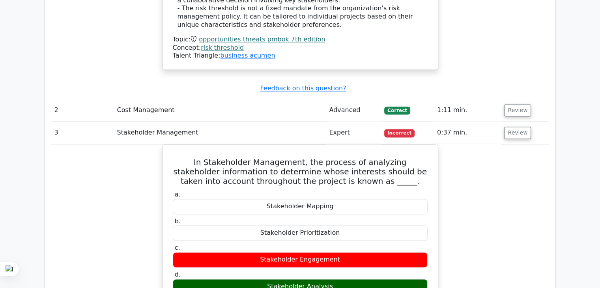
copy div "Stakeholder Engagement"
